Goal: Check status: Check status

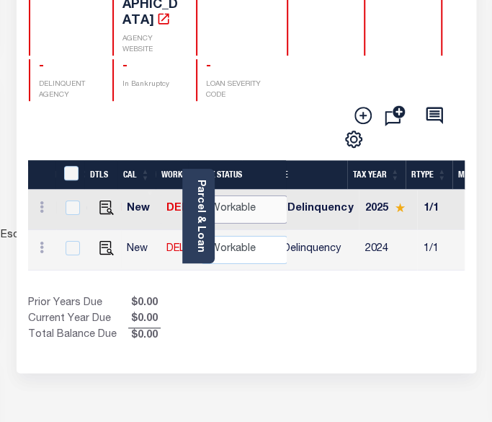
scroll to position [0, 42]
click at [249, 195] on select "Non Workable Workable" at bounding box center [244, 209] width 86 height 28
checkbox input "true"
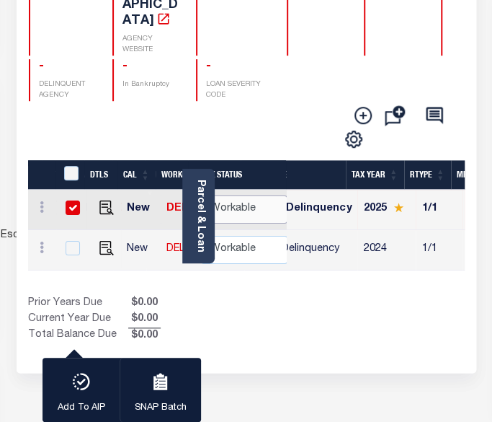
click at [249, 195] on select "Non Workable Workable" at bounding box center [244, 209] width 86 height 28
checkbox input "false"
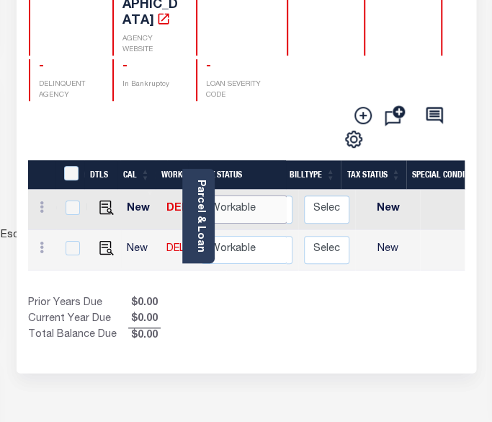
scroll to position [0, 533]
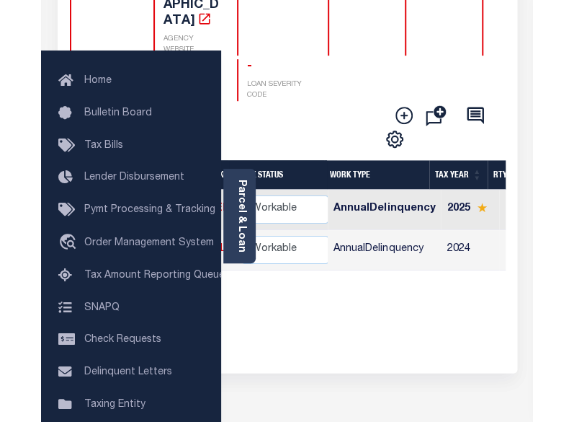
scroll to position [216, 0]
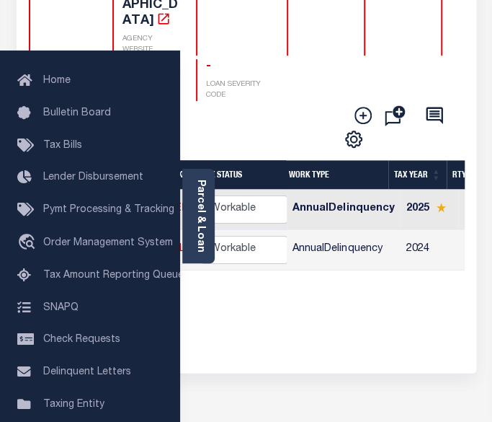
click at [401, 322] on div "Show Tax Lines before Bill Release Date Prior Years Due $0.00 Current Year Due …" at bounding box center [246, 319] width 437 height 48
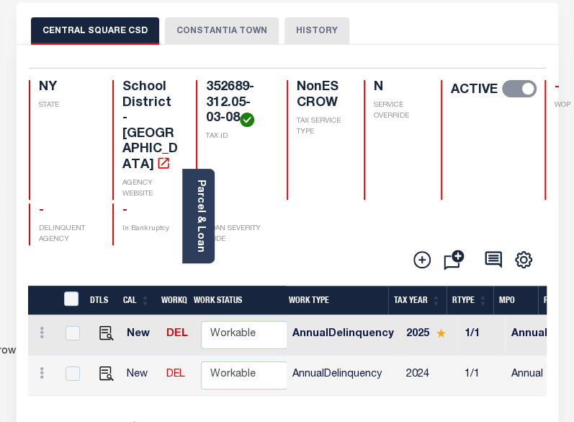
scroll to position [0, 0]
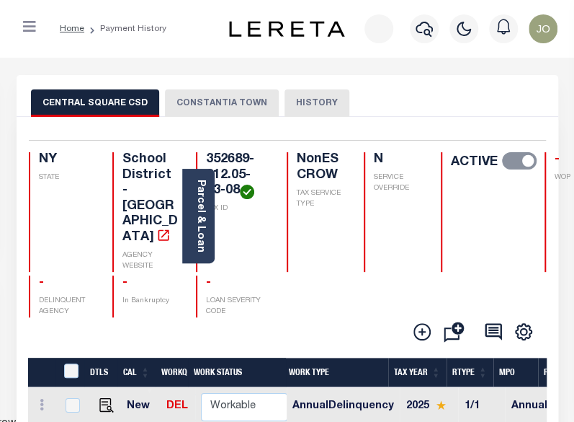
click at [197, 102] on button "CONSTANTIA TOWN" at bounding box center [222, 102] width 114 height 27
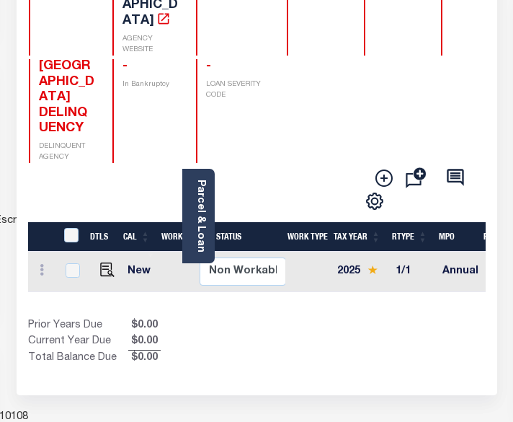
scroll to position [72, 0]
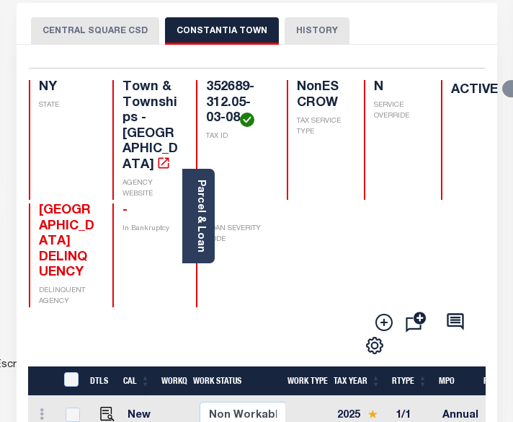
click at [117, 30] on button "CENTRAL SQUARE CSD" at bounding box center [95, 30] width 128 height 27
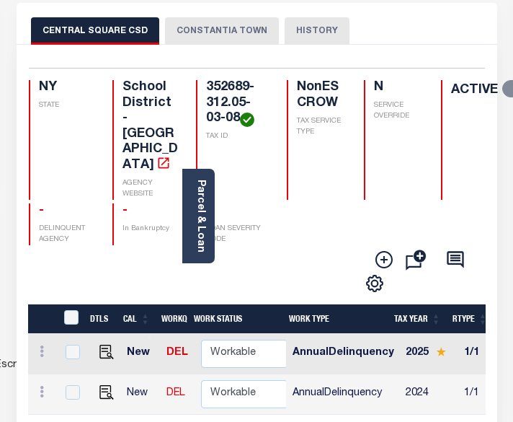
click at [208, 37] on button "CONSTANTIA TOWN" at bounding box center [222, 30] width 114 height 27
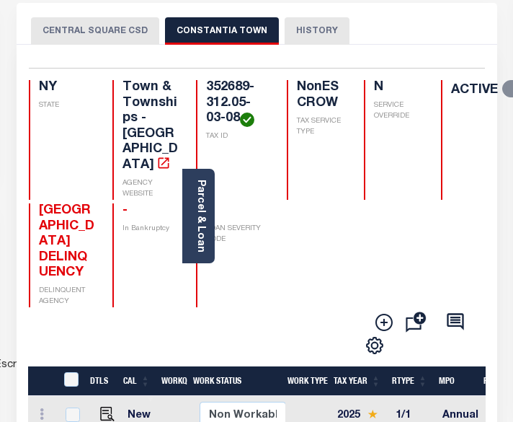
click at [128, 28] on button "CENTRAL SQUARE CSD" at bounding box center [95, 30] width 128 height 27
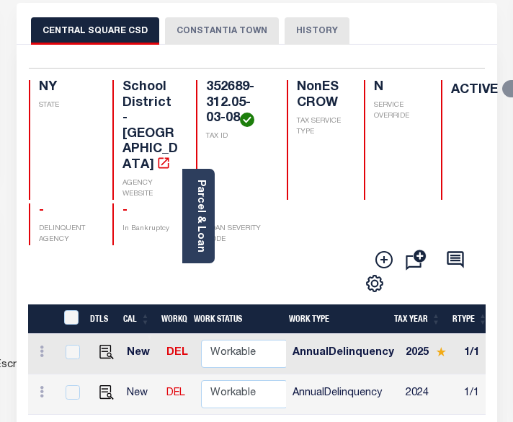
click at [222, 28] on button "CONSTANTIA TOWN" at bounding box center [222, 30] width 114 height 27
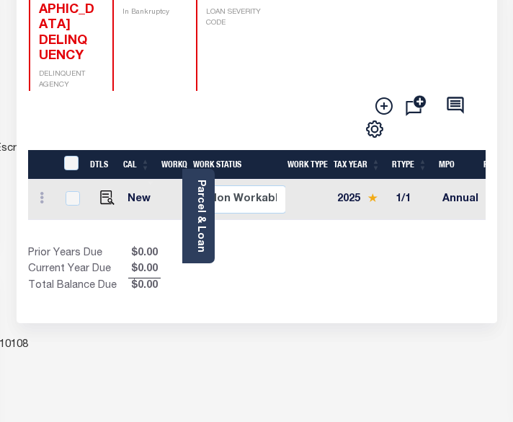
scroll to position [144, 0]
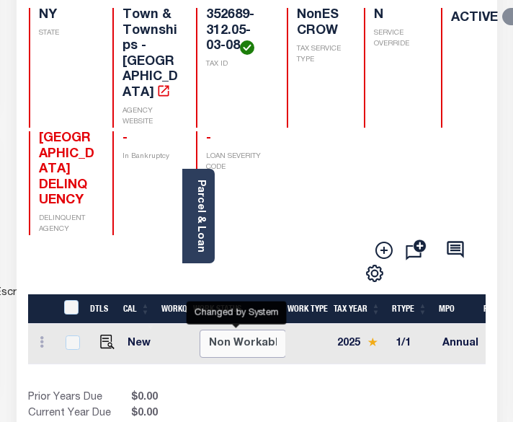
click at [249, 331] on select "Non Workable Workable" at bounding box center [243, 343] width 86 height 28
checkbox input "true"
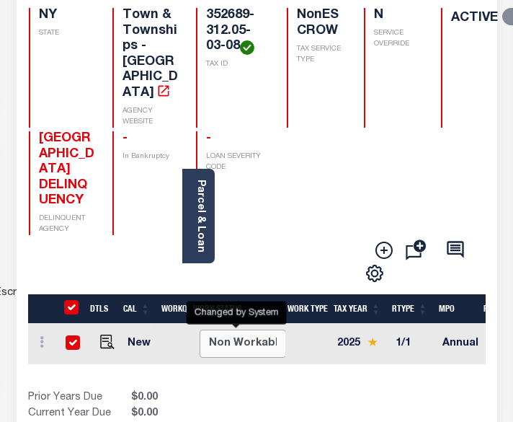
checkbox input "true"
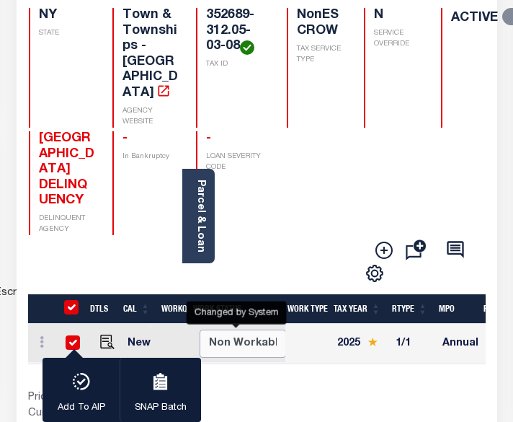
click at [249, 331] on select "Non Workable Workable" at bounding box center [243, 343] width 86 height 28
checkbox input "false"
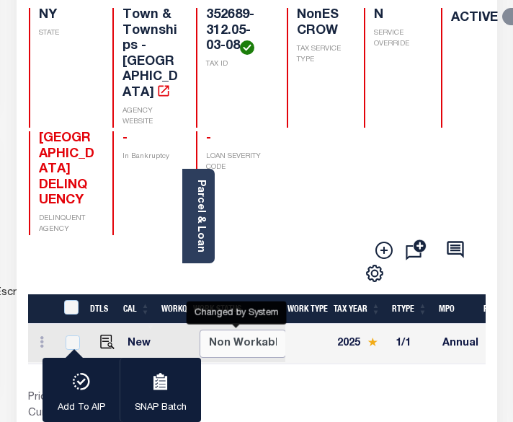
checkbox input "false"
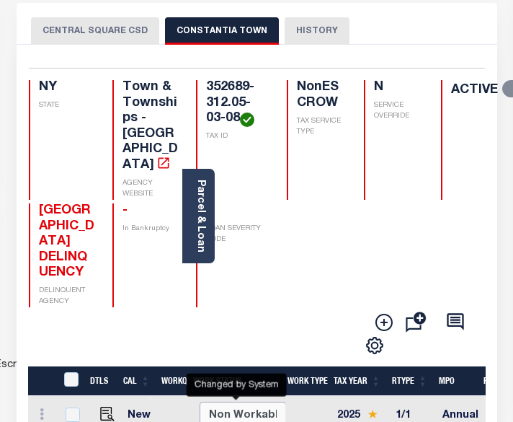
scroll to position [0, 0]
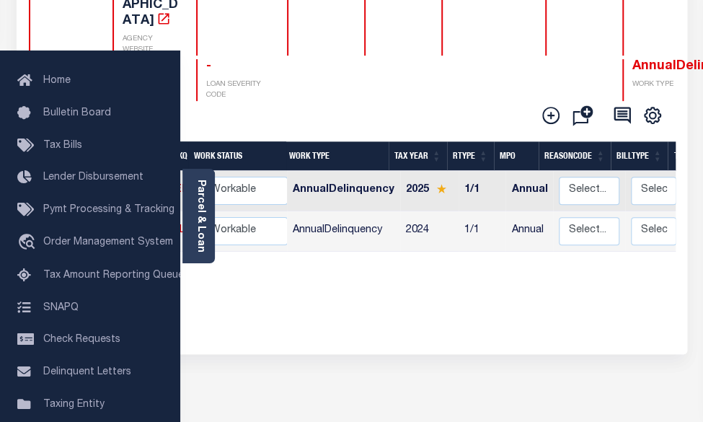
scroll to position [72, 0]
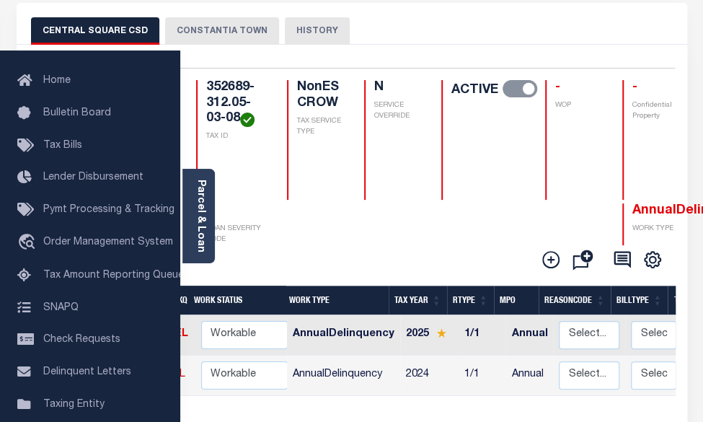
click at [233, 40] on button "CONSTANTIA TOWN" at bounding box center [222, 30] width 114 height 27
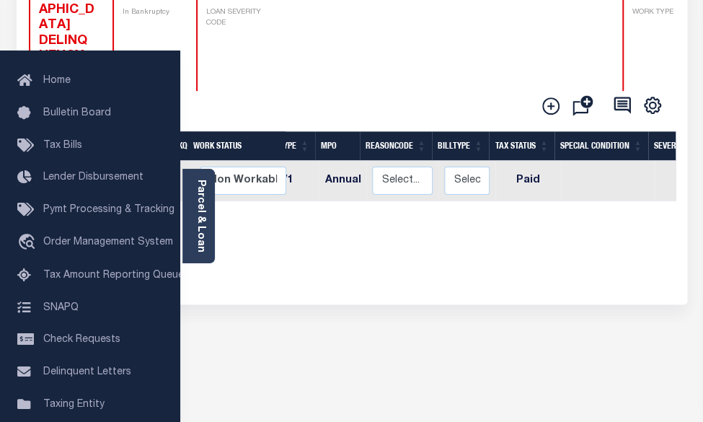
scroll to position [0, 81]
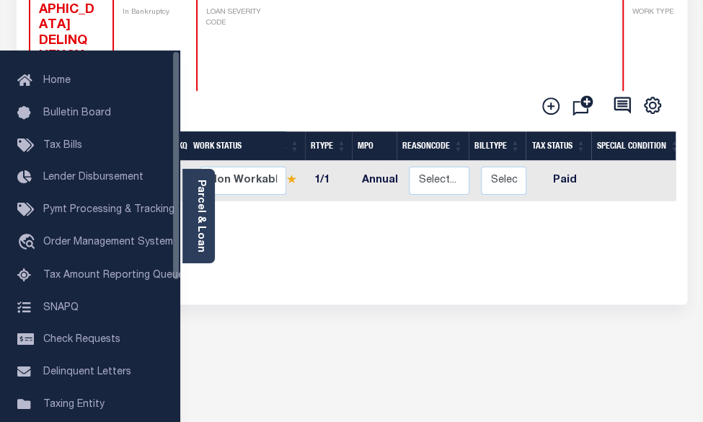
click at [569, 164] on td "Paid" at bounding box center [565, 181] width 66 height 40
checkbox input "true"
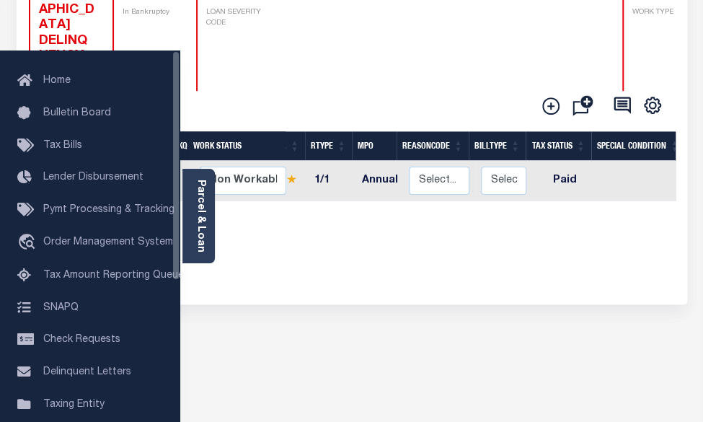
checkbox input "true"
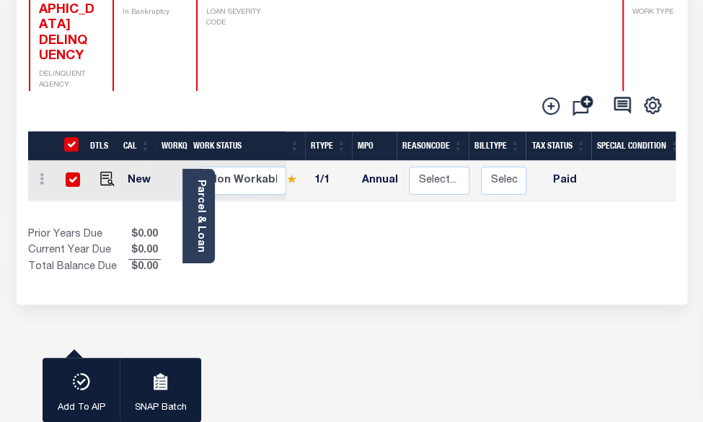
click at [566, 164] on td "Paid" at bounding box center [565, 181] width 66 height 40
checkbox input "false"
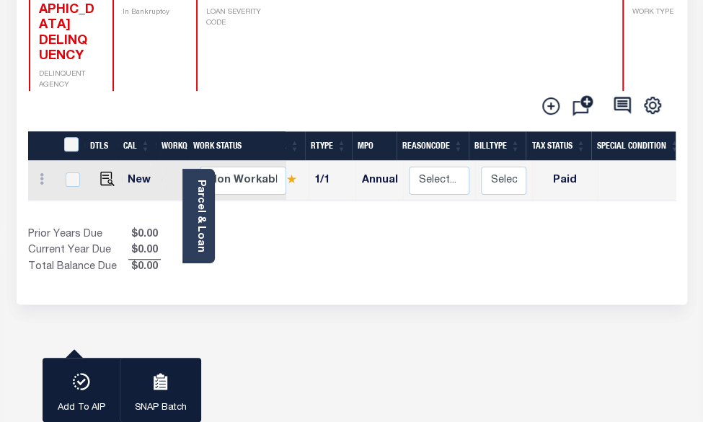
checkbox input "false"
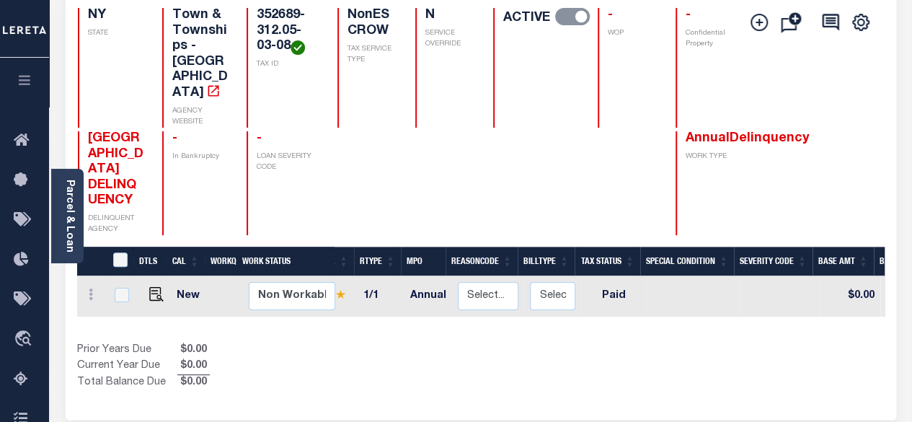
scroll to position [0, 0]
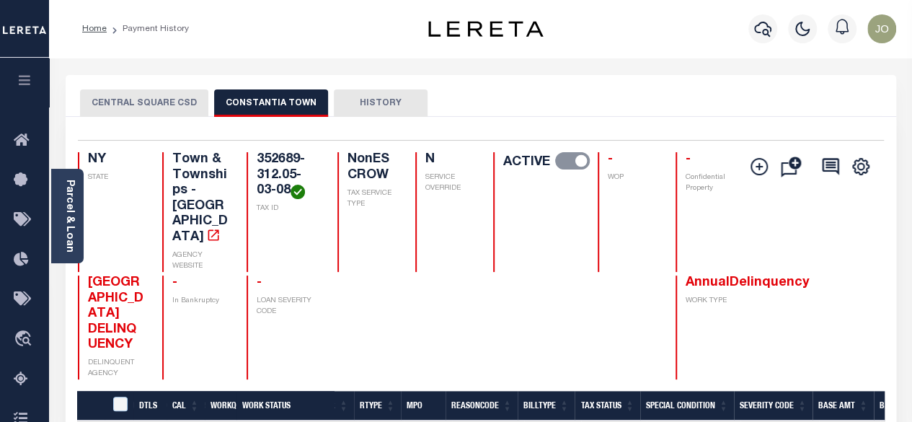
click at [147, 86] on div "CENTRAL SQUARE CSD CONSTANTIA TOWN HISTORY" at bounding box center [481, 96] width 830 height 42
click at [146, 96] on button "CENTRAL SQUARE CSD" at bounding box center [144, 102] width 128 height 27
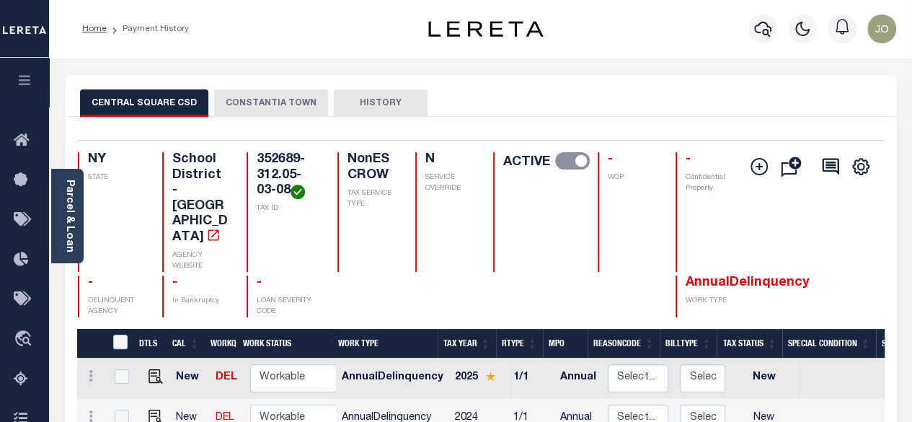
click at [255, 100] on button "CONSTANTIA TOWN" at bounding box center [271, 102] width 114 height 27
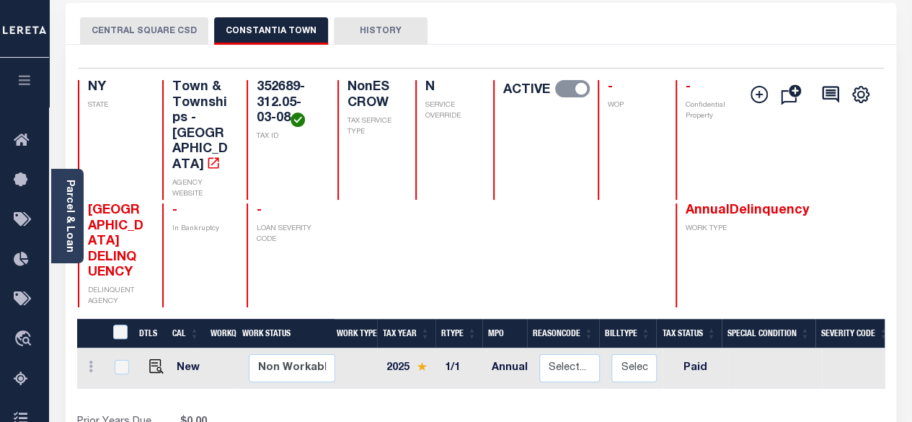
scroll to position [144, 0]
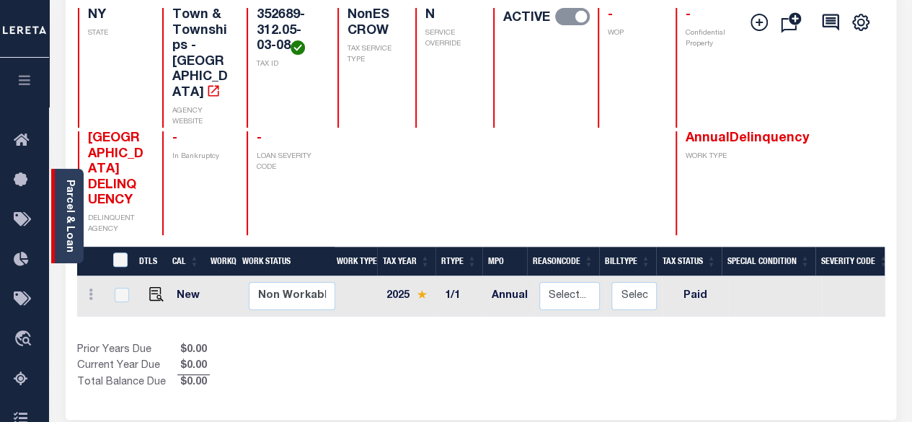
click at [65, 176] on div "Parcel & Loan" at bounding box center [67, 216] width 32 height 94
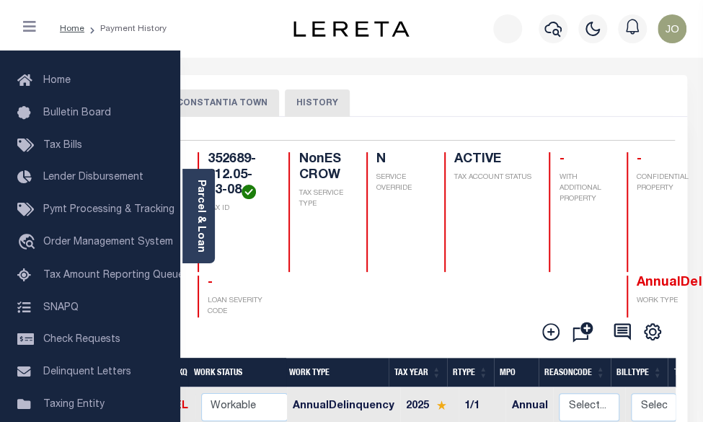
click at [248, 107] on button "CONSTANTIA TOWN" at bounding box center [222, 102] width 114 height 27
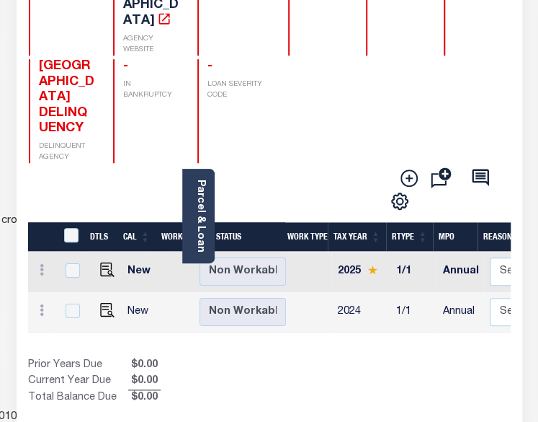
scroll to position [72, 0]
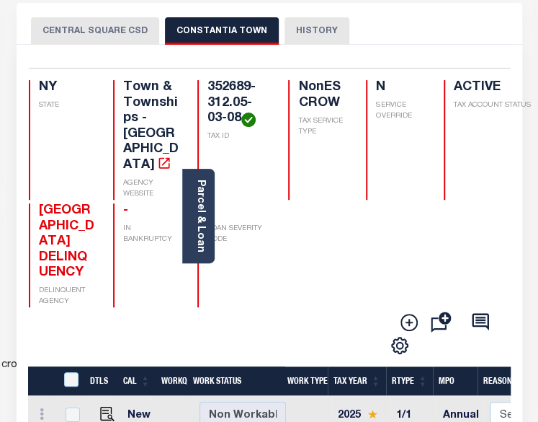
click at [138, 35] on button "CENTRAL SQUARE CSD" at bounding box center [95, 30] width 128 height 27
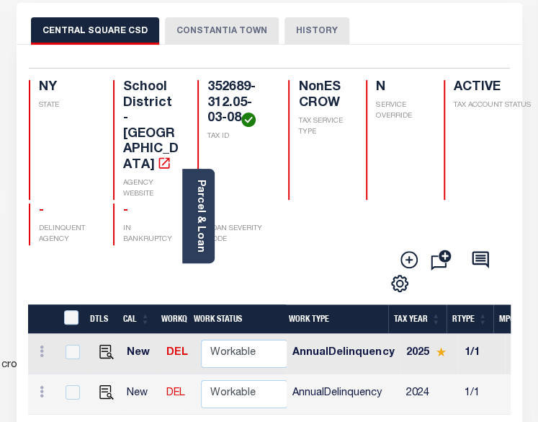
click at [226, 37] on button "CONSTANTIA TOWN" at bounding box center [222, 30] width 114 height 27
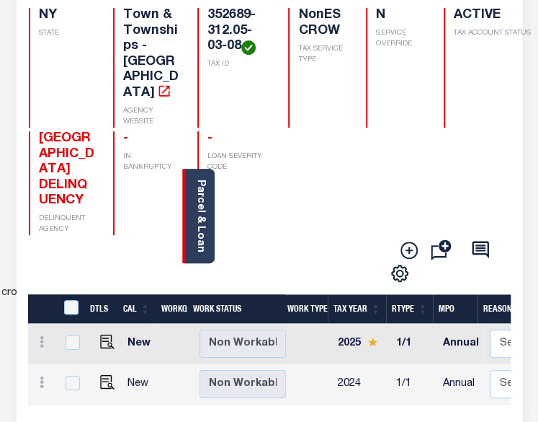
scroll to position [0, 0]
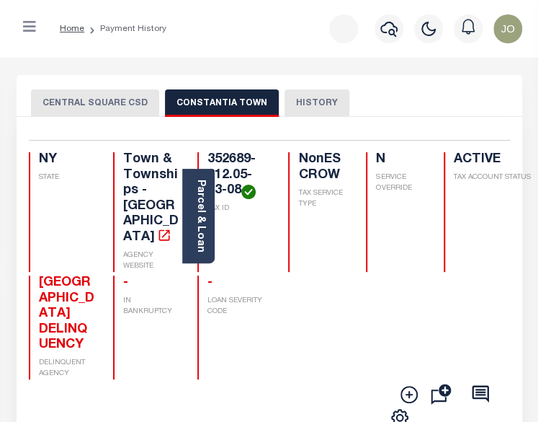
click at [109, 106] on button "CENTRAL SQUARE CSD" at bounding box center [95, 102] width 128 height 27
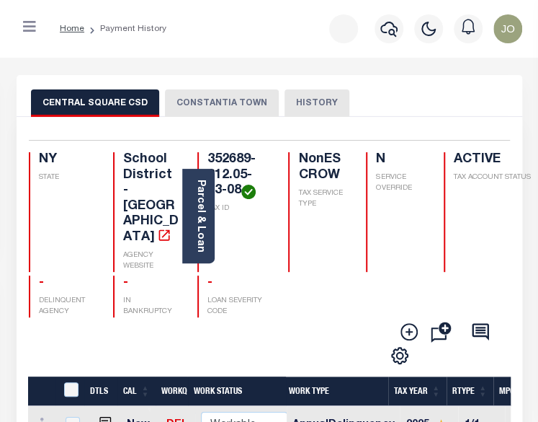
click at [211, 97] on button "CONSTANTIA TOWN" at bounding box center [222, 102] width 114 height 27
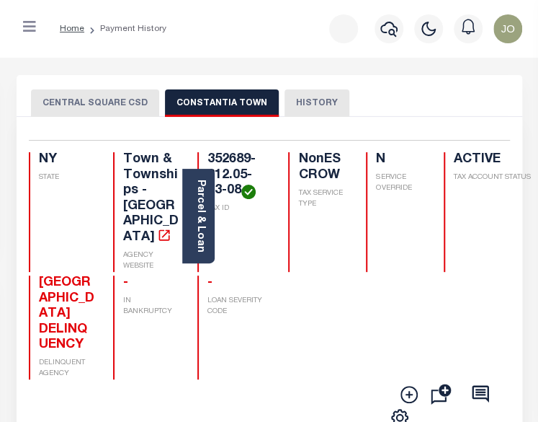
click at [144, 94] on button "CENTRAL SQUARE CSD" at bounding box center [95, 102] width 128 height 27
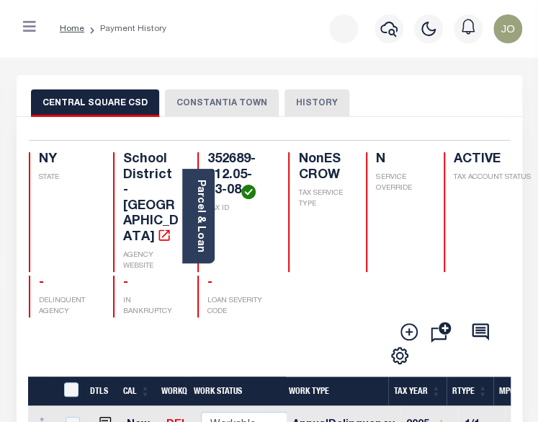
click at [216, 102] on button "CONSTANTIA TOWN" at bounding box center [222, 102] width 114 height 27
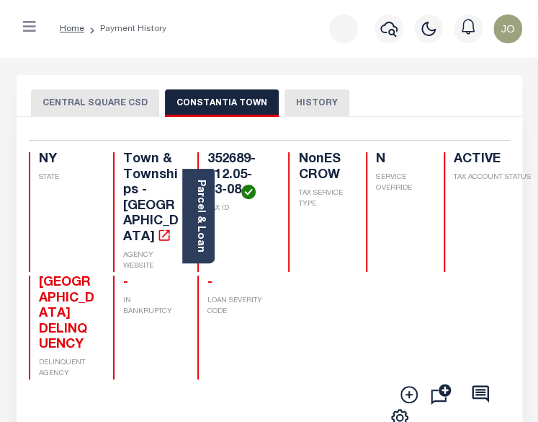
scroll to position [216, 0]
